Goal: Navigation & Orientation: Find specific page/section

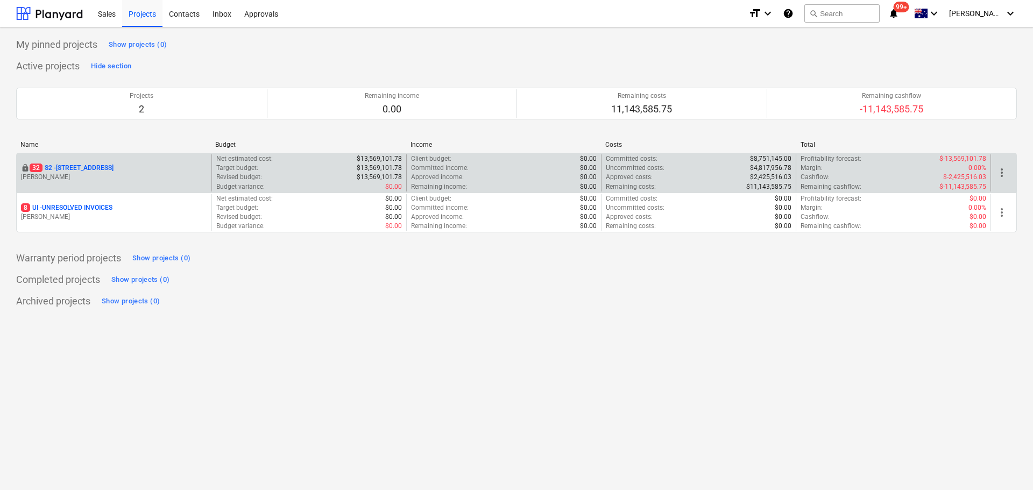
click at [97, 170] on p "[STREET_ADDRESS]" at bounding box center [72, 168] width 84 height 9
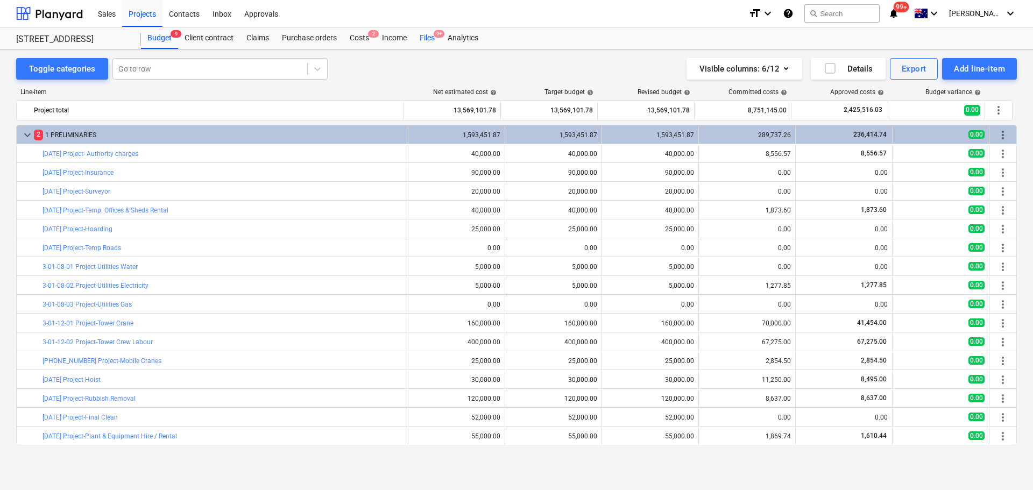
click at [420, 40] on div "Files 9+" at bounding box center [427, 38] width 28 height 22
